Goal: Use online tool/utility: Utilize a website feature to perform a specific function

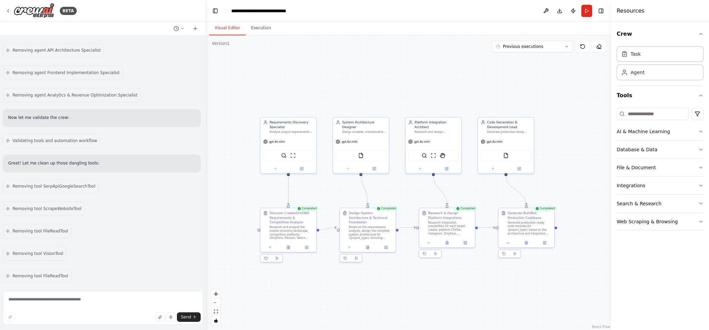
scroll to position [15526, 0]
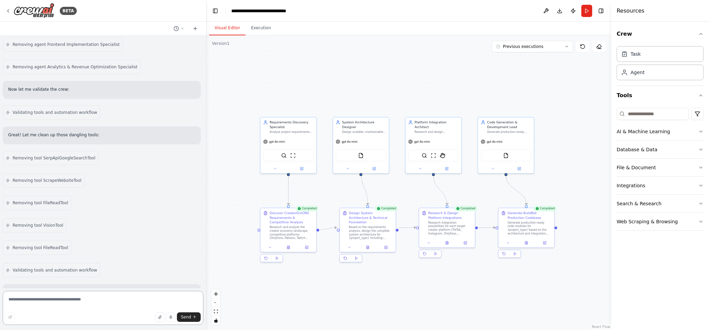
click at [99, 299] on textarea at bounding box center [103, 308] width 201 height 34
type textarea "**********"
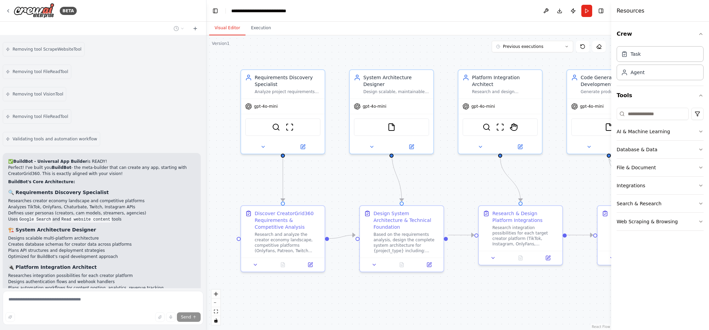
scroll to position [15679, 0]
